Goal: Information Seeking & Learning: Get advice/opinions

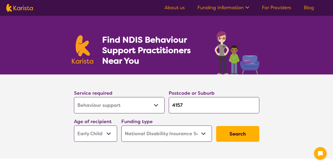
select select "Behaviour support"
select select "EC"
select select "NDIS"
select select "Behaviour support"
select select "EC"
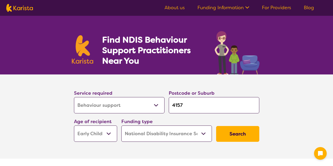
select select "NDIS"
click at [240, 133] on button "Search" at bounding box center [237, 134] width 43 height 16
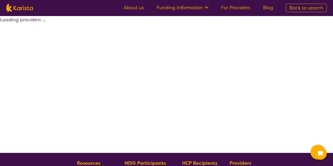
select select "by_score"
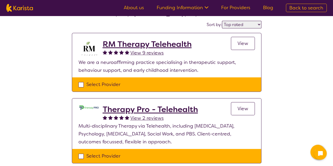
scroll to position [40, 0]
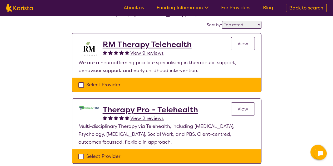
click at [246, 108] on span "View" at bounding box center [242, 109] width 11 height 6
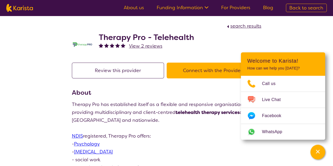
select select "by_score"
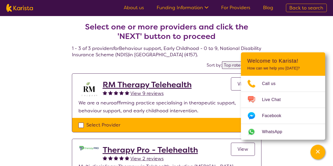
scroll to position [40, 0]
select select "Behaviour support"
select select "EC"
select select "NDIS"
select select "Behaviour support"
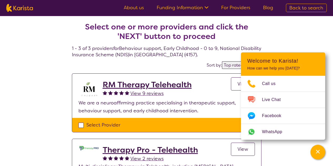
select select "EC"
select select "NDIS"
